Goal: Check status

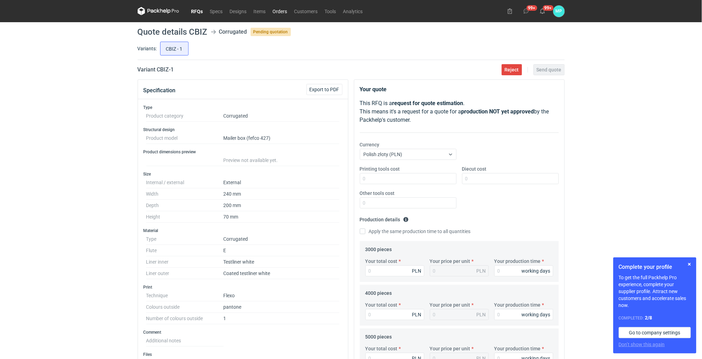
click at [286, 13] on link "Orders" at bounding box center [279, 11] width 21 height 8
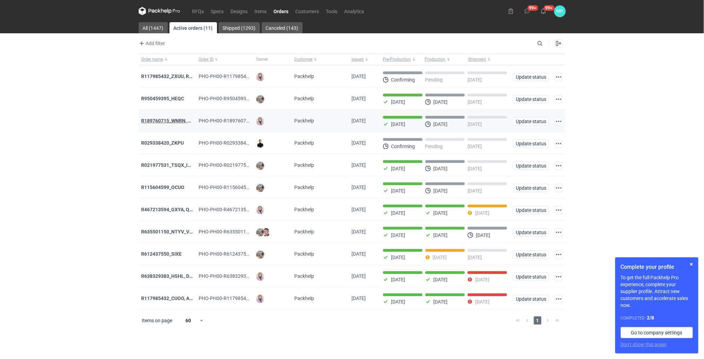
click at [170, 121] on strong "R189760715_WNRN, CWNS" at bounding box center [171, 121] width 60 height 6
